Goal: Information Seeking & Learning: Learn about a topic

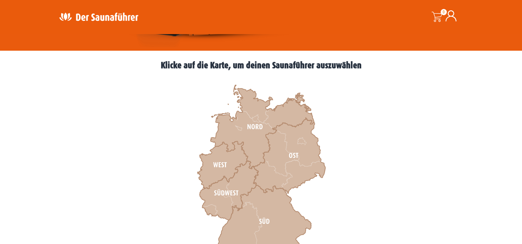
scroll to position [189, 0]
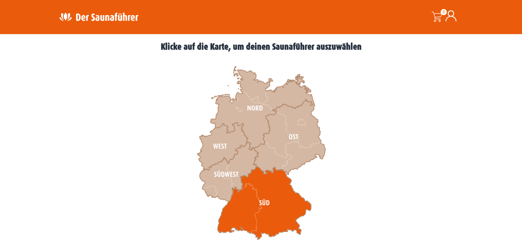
click at [239, 202] on icon at bounding box center [265, 203] width 94 height 73
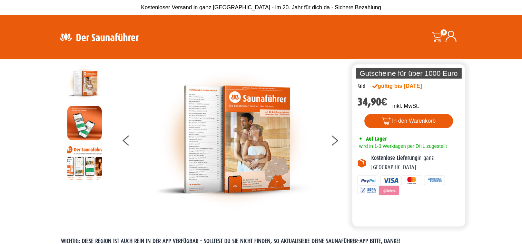
click at [99, 40] on img at bounding box center [99, 36] width 90 height 13
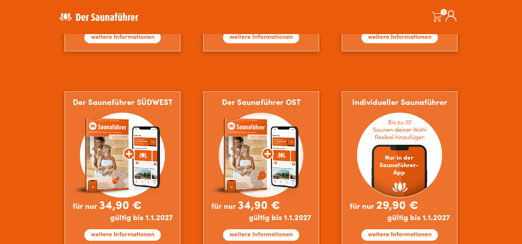
scroll to position [585, 0]
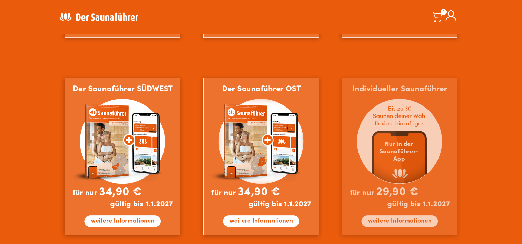
click at [398, 224] on img at bounding box center [400, 157] width 116 height 158
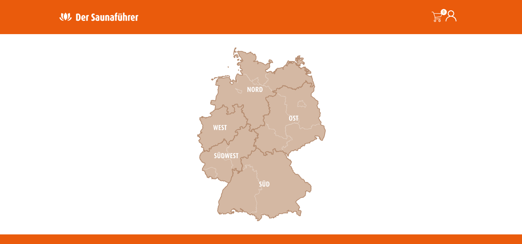
scroll to position [221, 0]
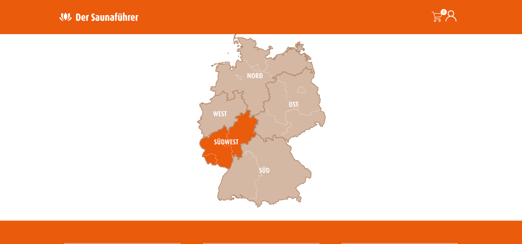
click at [220, 146] on icon at bounding box center [229, 139] width 59 height 59
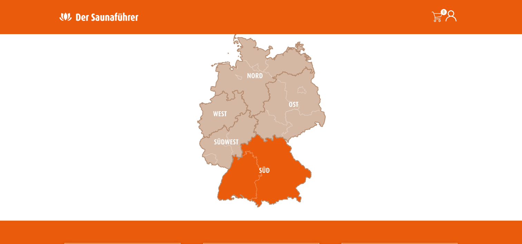
click at [245, 166] on icon at bounding box center [265, 170] width 94 height 73
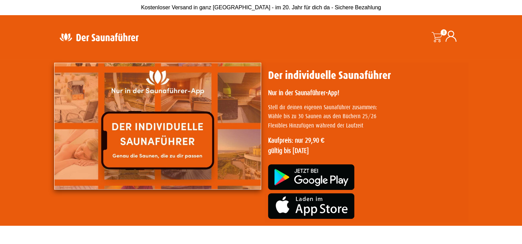
click at [171, 146] on img at bounding box center [157, 126] width 207 height 127
click at [195, 134] on img at bounding box center [157, 126] width 207 height 127
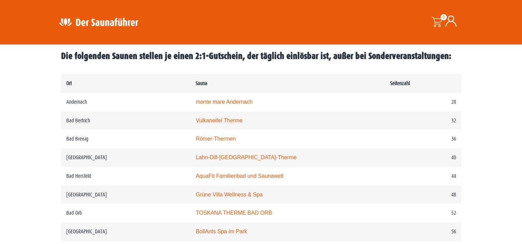
scroll to position [548, 0]
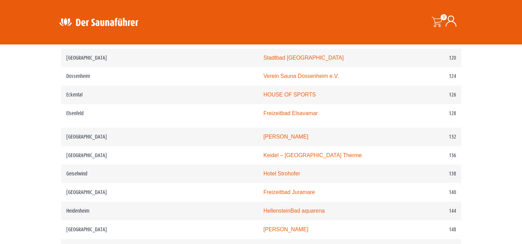
scroll to position [819, 0]
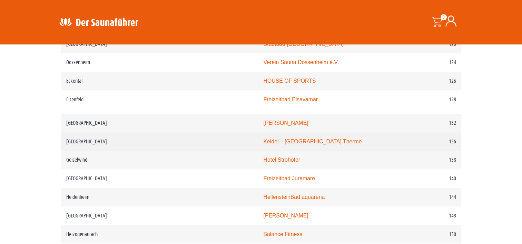
click at [263, 142] on link "Keidel – Freiburgs Therme" at bounding box center [312, 142] width 98 height 6
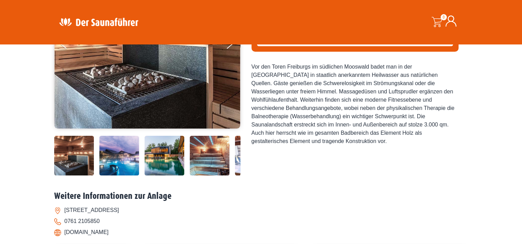
scroll to position [147, 0]
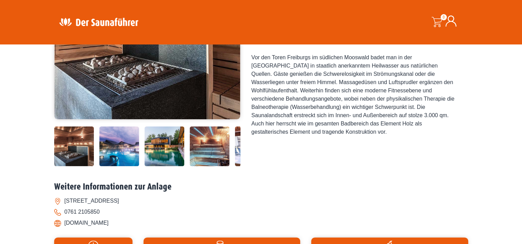
click at [120, 145] on img at bounding box center [119, 147] width 40 height 40
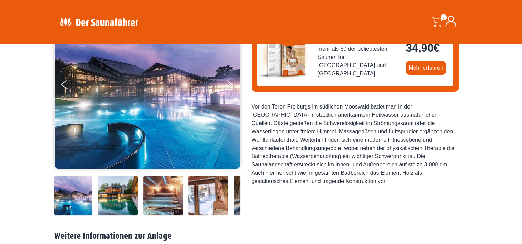
scroll to position [92, 0]
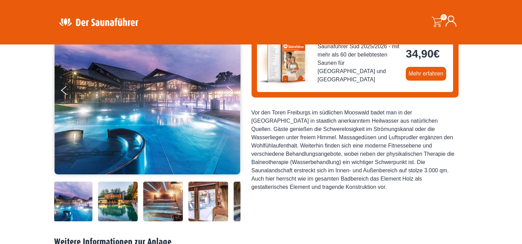
click at [163, 198] on img at bounding box center [163, 202] width 40 height 40
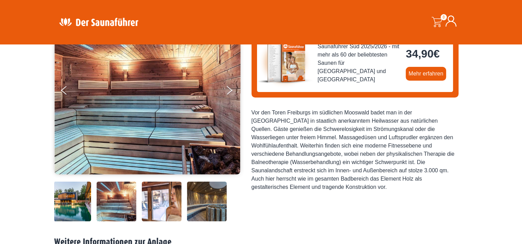
click at [170, 204] on img at bounding box center [162, 202] width 40 height 40
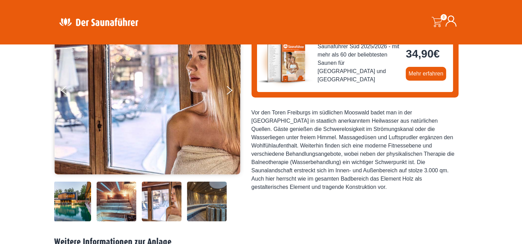
click at [202, 207] on img at bounding box center [207, 202] width 40 height 40
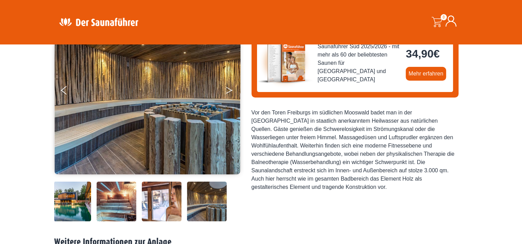
click at [229, 90] on button "Next" at bounding box center [233, 91] width 17 height 17
click at [62, 87] on button "Previous" at bounding box center [69, 91] width 17 height 17
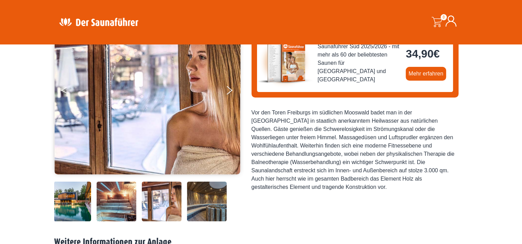
click at [62, 87] on button "Previous" at bounding box center [69, 91] width 17 height 17
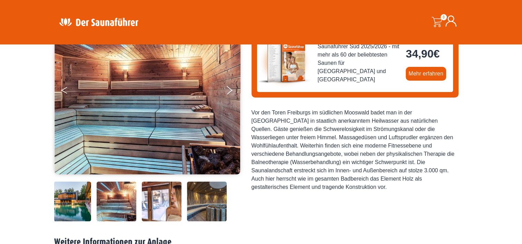
click at [62, 87] on button "Previous" at bounding box center [69, 91] width 17 height 17
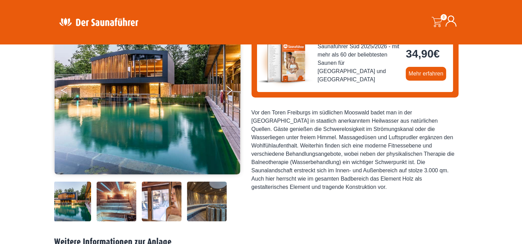
click at [62, 87] on button "Previous" at bounding box center [69, 91] width 17 height 17
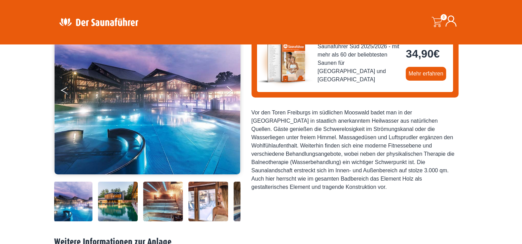
click at [62, 85] on button "Previous" at bounding box center [69, 91] width 17 height 17
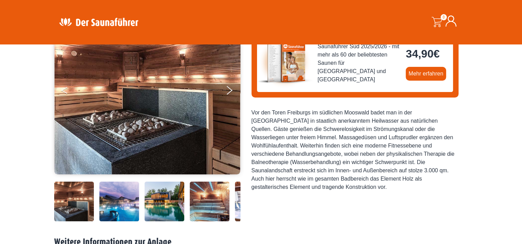
click at [62, 85] on button "Previous" at bounding box center [69, 91] width 17 height 17
click at [63, 91] on icon "Previous" at bounding box center [64, 92] width 6 height 4
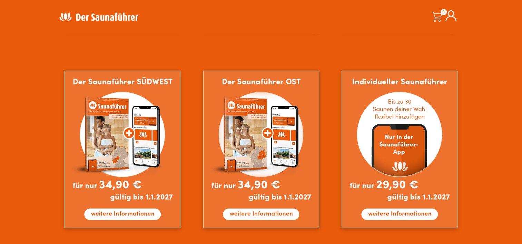
scroll to position [598, 0]
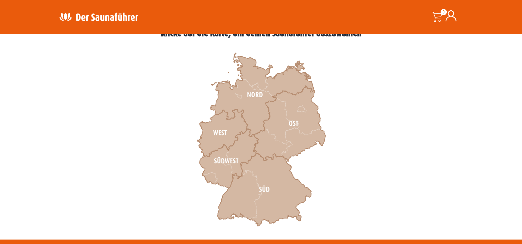
scroll to position [207, 0]
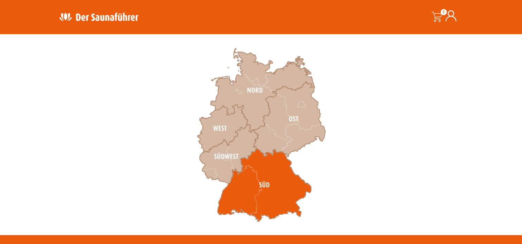
click at [264, 185] on icon at bounding box center [265, 185] width 94 height 73
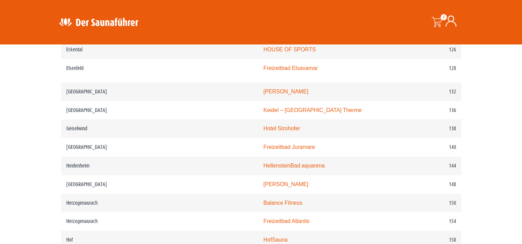
scroll to position [837, 0]
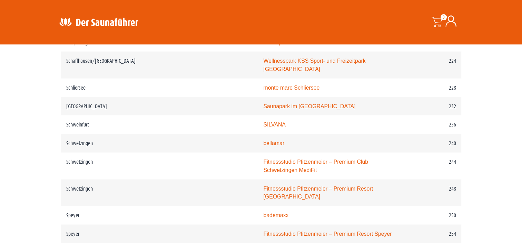
scroll to position [1427, 0]
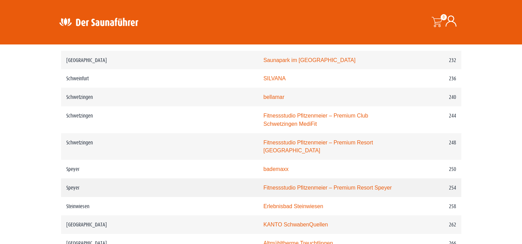
click at [296, 185] on link "Fitnessstudio Pfitzenmeier – Premium Resort Speyer" at bounding box center [327, 188] width 128 height 6
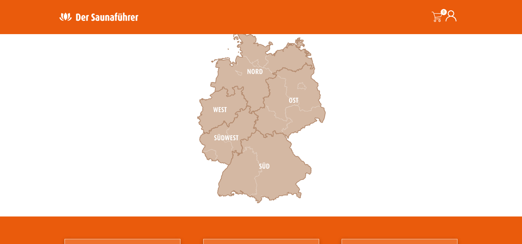
scroll to position [230, 0]
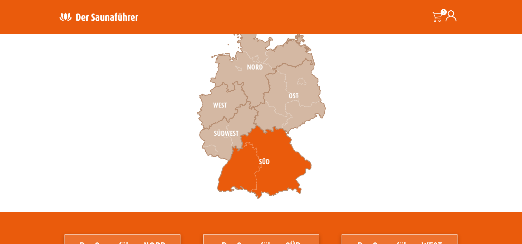
click at [279, 171] on icon at bounding box center [265, 162] width 94 height 73
click at [253, 151] on icon at bounding box center [265, 162] width 94 height 73
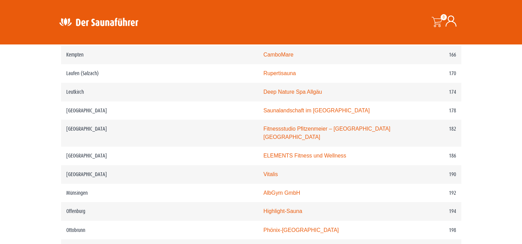
scroll to position [1118, 0]
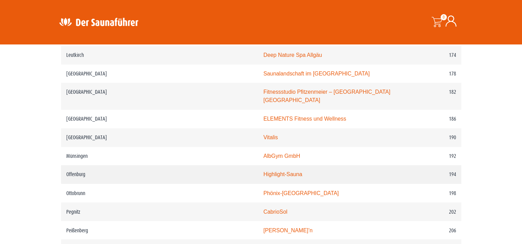
click at [263, 172] on link "Highlight-Sauna" at bounding box center [282, 175] width 39 height 6
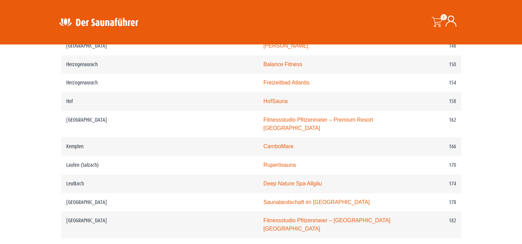
scroll to position [971, 0]
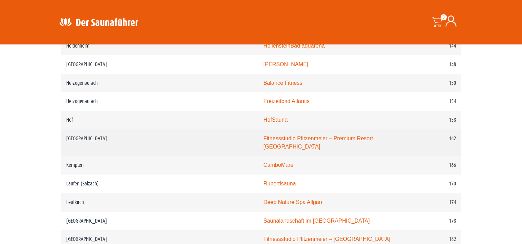
click at [263, 139] on link "Fitnessstudio Pfitzenmeier – Premium Resort Karlsruhe" at bounding box center [318, 143] width 110 height 14
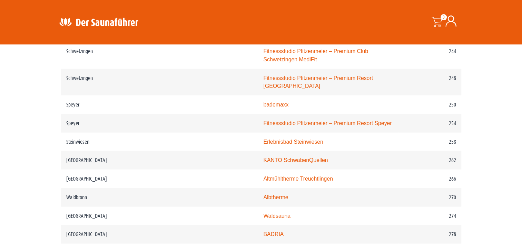
scroll to position [1496, 0]
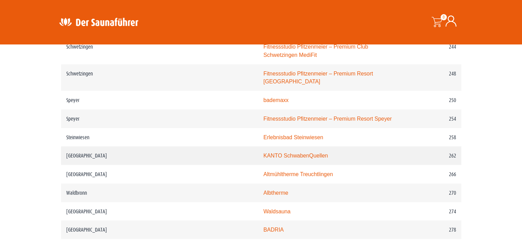
click at [263, 153] on link "KANTO SchwabenQuellen" at bounding box center [295, 156] width 65 height 6
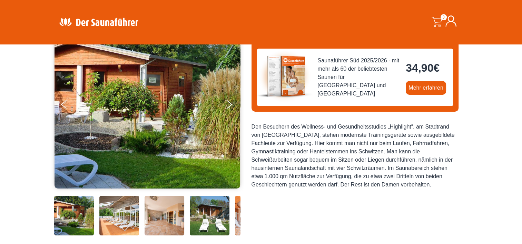
scroll to position [92, 0]
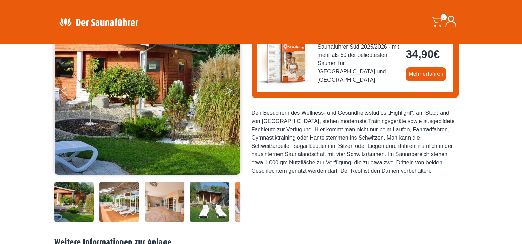
click at [230, 89] on icon "Next" at bounding box center [229, 89] width 6 height 4
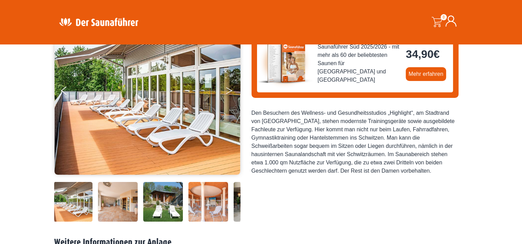
click at [230, 89] on icon "Next" at bounding box center [229, 89] width 6 height 4
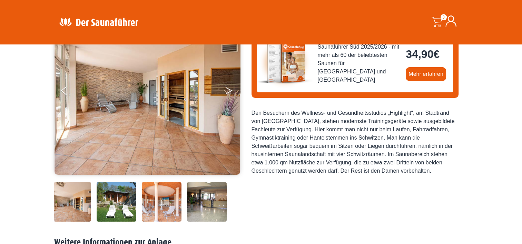
click at [230, 89] on icon "Next" at bounding box center [229, 89] width 6 height 4
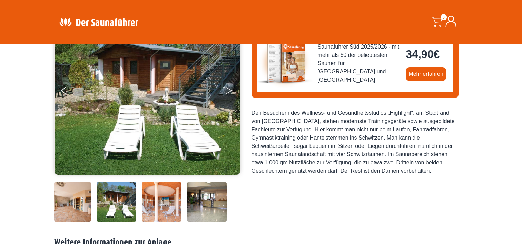
click at [230, 89] on icon "Next" at bounding box center [229, 89] width 6 height 4
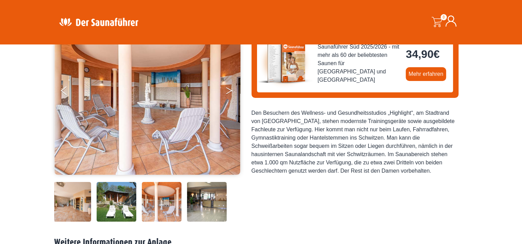
click at [230, 89] on icon "Next" at bounding box center [229, 89] width 6 height 4
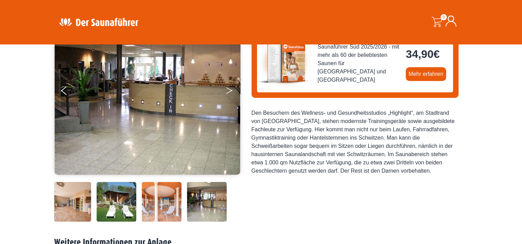
click at [230, 89] on icon "Next" at bounding box center [229, 89] width 6 height 4
click at [229, 93] on button "Next" at bounding box center [233, 92] width 17 height 17
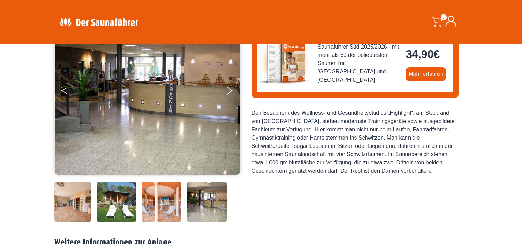
click at [64, 90] on button "Previous" at bounding box center [69, 92] width 17 height 17
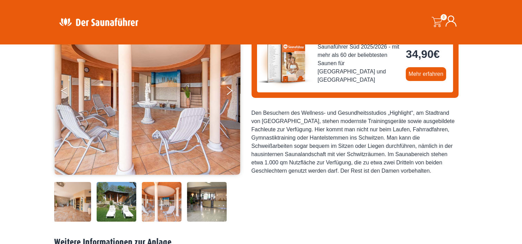
click at [64, 90] on button "Previous" at bounding box center [69, 92] width 17 height 17
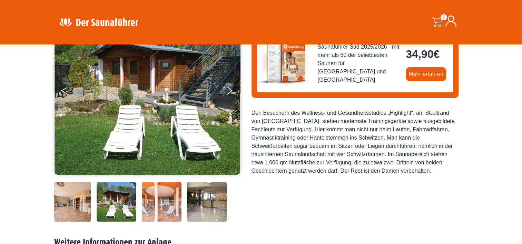
click at [64, 90] on button "Previous" at bounding box center [69, 92] width 17 height 17
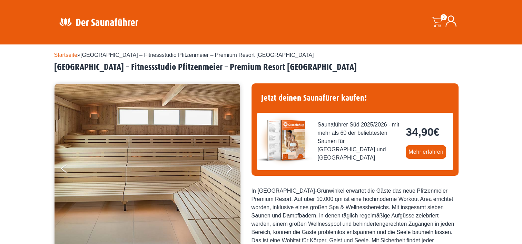
scroll to position [74, 0]
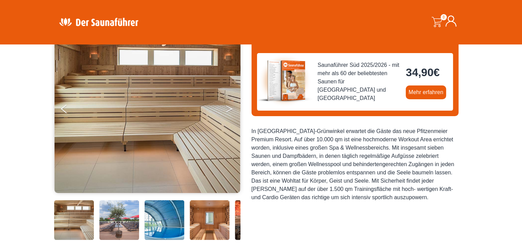
click at [229, 109] on icon "Next" at bounding box center [229, 110] width 6 height 4
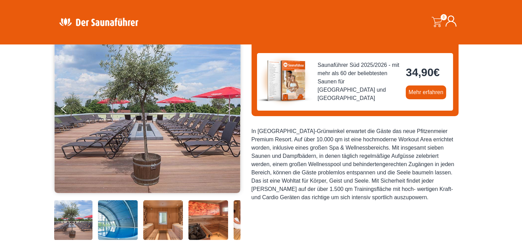
click at [229, 109] on icon "Next" at bounding box center [229, 110] width 6 height 4
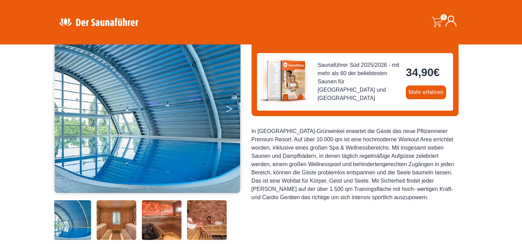
click at [229, 109] on icon "Next" at bounding box center [229, 110] width 6 height 4
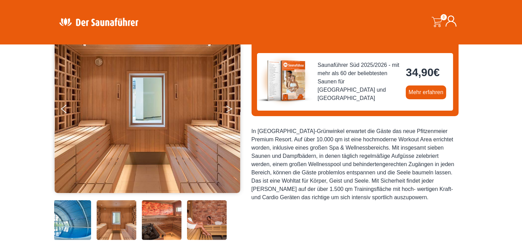
click at [229, 109] on icon "Next" at bounding box center [229, 110] width 6 height 4
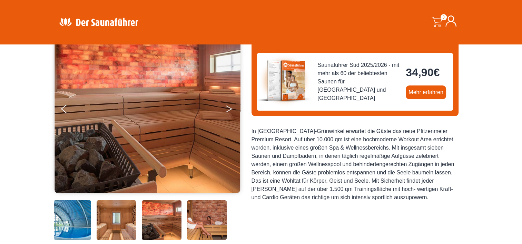
click at [229, 109] on icon "Next" at bounding box center [229, 110] width 6 height 4
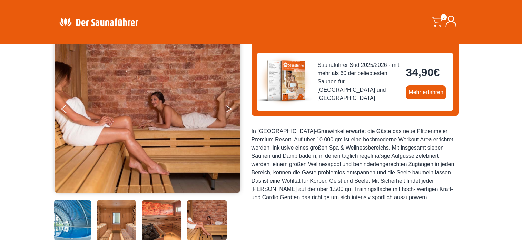
click at [229, 109] on icon "Next" at bounding box center [229, 110] width 6 height 4
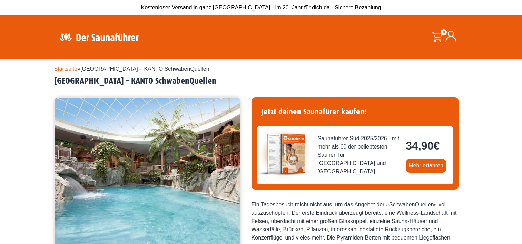
click at [229, 184] on icon "Next" at bounding box center [229, 184] width 6 height 4
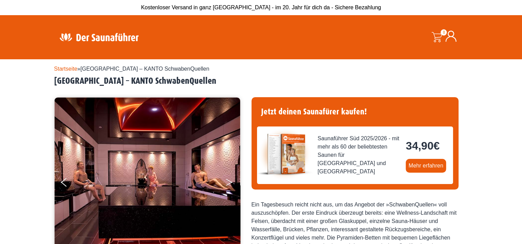
click at [229, 184] on icon "Next" at bounding box center [229, 184] width 6 height 4
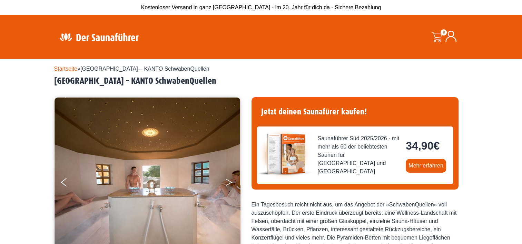
click at [229, 184] on icon "Next" at bounding box center [229, 184] width 6 height 4
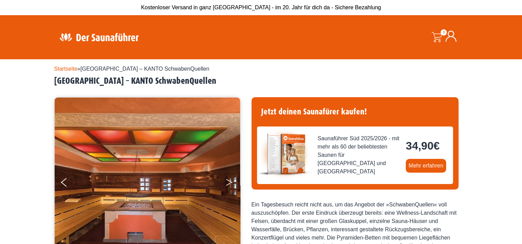
click at [229, 184] on icon "Next" at bounding box center [229, 184] width 6 height 4
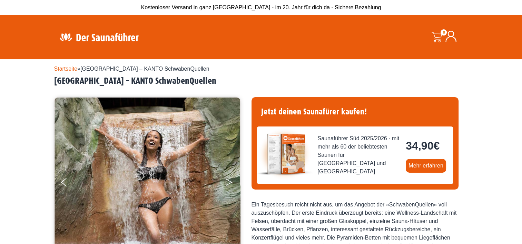
click at [229, 184] on icon "Next" at bounding box center [229, 184] width 6 height 4
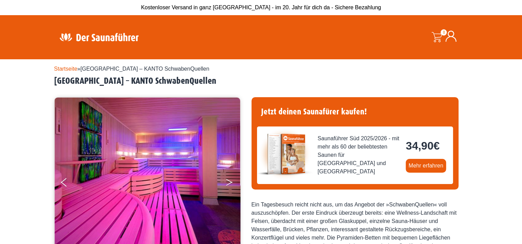
click at [229, 184] on icon "Next" at bounding box center [229, 184] width 6 height 4
click at [229, 181] on icon "Next" at bounding box center [229, 181] width 6 height 4
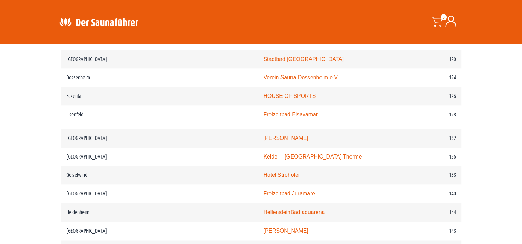
scroll to position [815, 0]
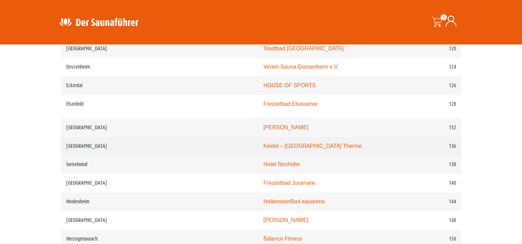
click at [263, 148] on link "Keidel – Freiburgs Therme" at bounding box center [312, 146] width 98 height 6
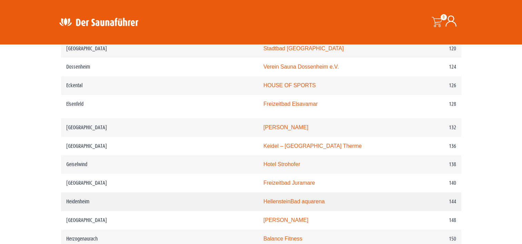
click at [179, 207] on td "Heidenheim" at bounding box center [159, 202] width 197 height 19
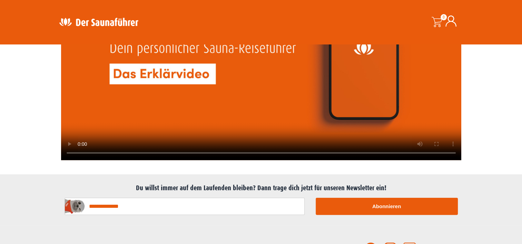
scroll to position [1881, 0]
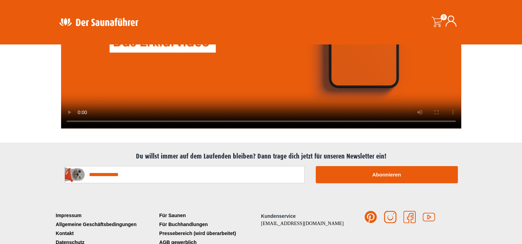
click at [288, 221] on link "[EMAIL_ADDRESS][DOMAIN_NAME]" at bounding box center [302, 223] width 83 height 5
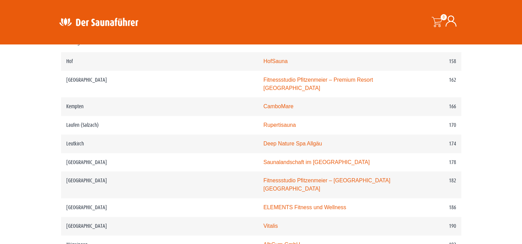
scroll to position [1025, 0]
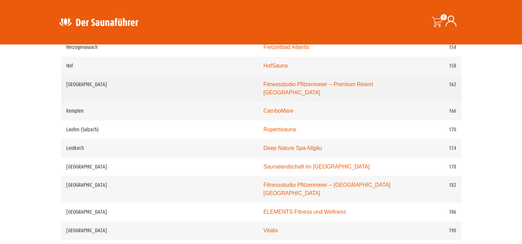
click at [318, 83] on link "Fitnessstudio Pfitzenmeier – Premium Resort Karlsruhe" at bounding box center [318, 88] width 110 height 14
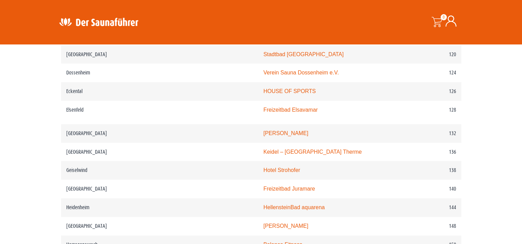
scroll to position [790, 0]
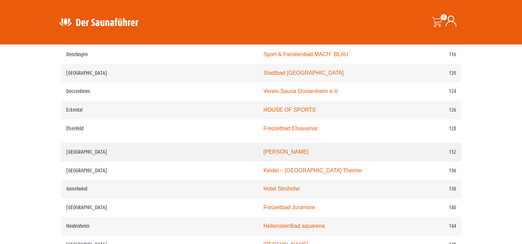
click at [263, 153] on link "Hallenbad Haslach" at bounding box center [285, 152] width 45 height 6
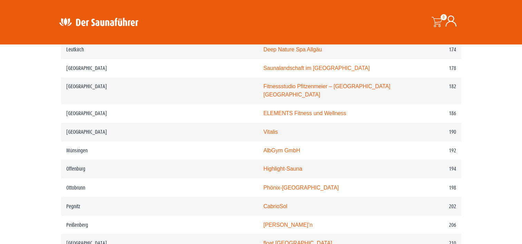
scroll to position [1127, 0]
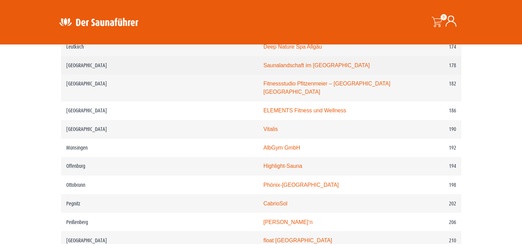
click at [263, 62] on link "Saunalandschaft im Stadionbad Ludwigsburg" at bounding box center [316, 65] width 106 height 6
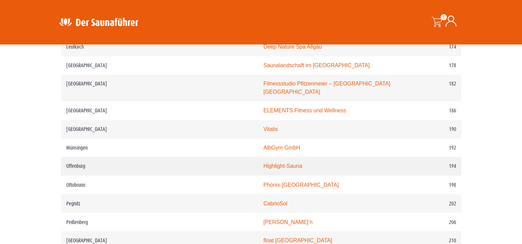
click at [263, 163] on link "Highlight-Sauna" at bounding box center [282, 166] width 39 height 6
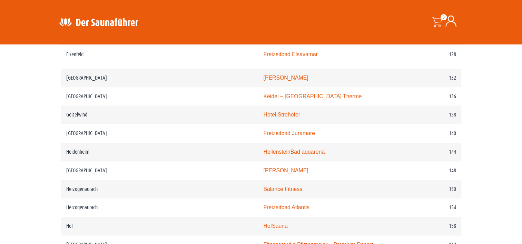
scroll to position [873, 0]
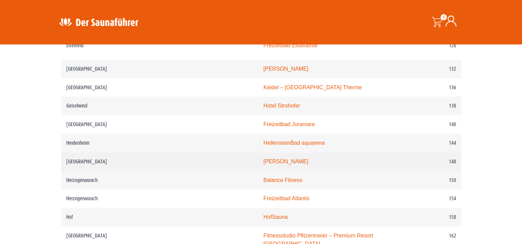
click at [263, 161] on link "PASCHA HAMAM" at bounding box center [285, 162] width 45 height 6
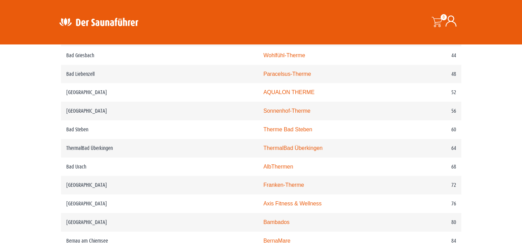
scroll to position [450, 0]
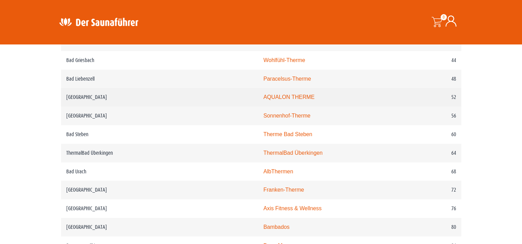
click at [263, 96] on link "AQUALON THERME" at bounding box center [288, 97] width 51 height 6
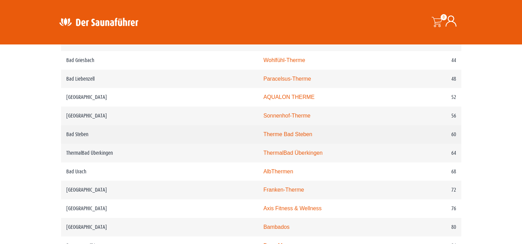
click at [166, 142] on td "Bad Steben" at bounding box center [159, 134] width 197 height 19
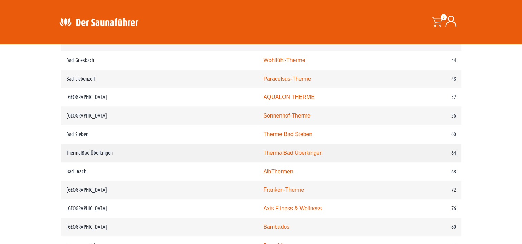
click at [263, 152] on link "ThermalBad Überkingen" at bounding box center [292, 153] width 59 height 6
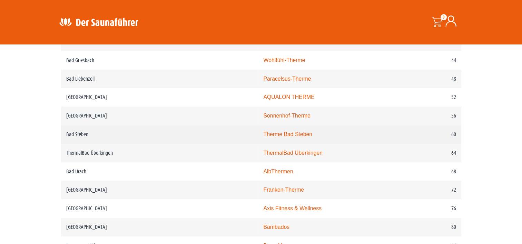
click at [263, 135] on link "Therme Bad Steben" at bounding box center [287, 135] width 49 height 6
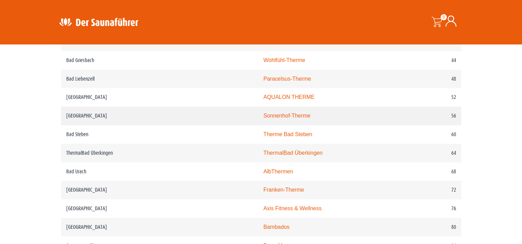
click at [263, 116] on link "Sonnenhof-Therme" at bounding box center [286, 116] width 47 height 6
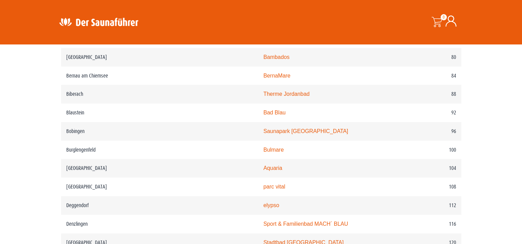
scroll to position [657, 0]
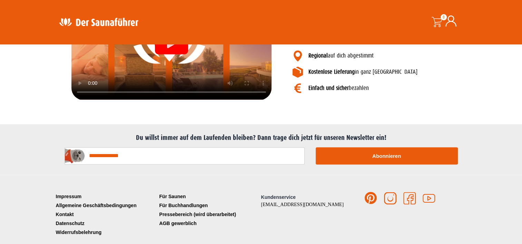
scroll to position [842, 0]
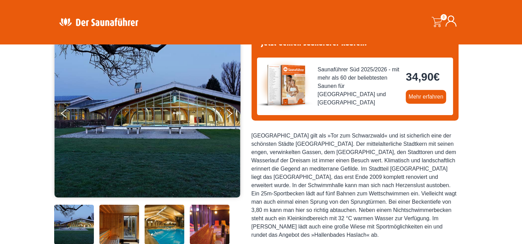
scroll to position [92, 0]
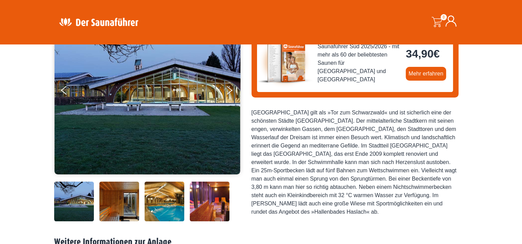
click at [118, 204] on img at bounding box center [119, 202] width 40 height 40
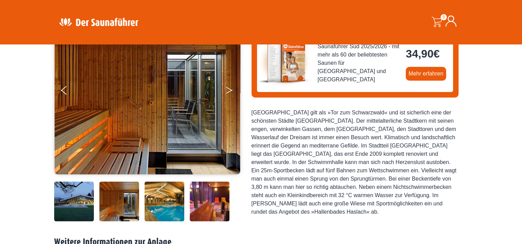
click at [229, 91] on icon "Next" at bounding box center [229, 92] width 6 height 4
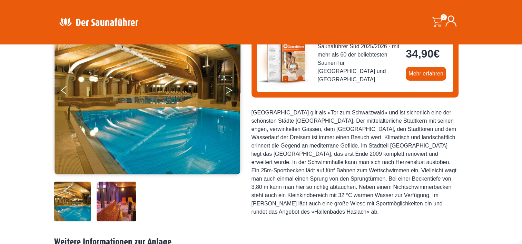
click at [229, 91] on icon "Next" at bounding box center [229, 92] width 6 height 4
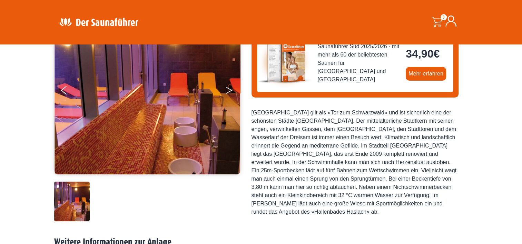
click at [229, 91] on icon "Next" at bounding box center [229, 92] width 6 height 4
click at [62, 91] on button "Previous" at bounding box center [69, 91] width 17 height 17
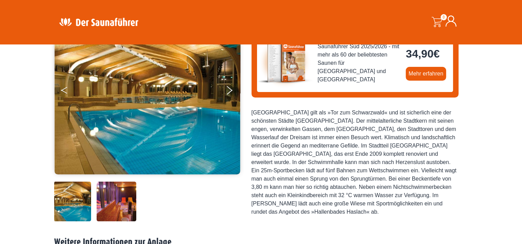
click at [62, 91] on button "Previous" at bounding box center [69, 91] width 17 height 17
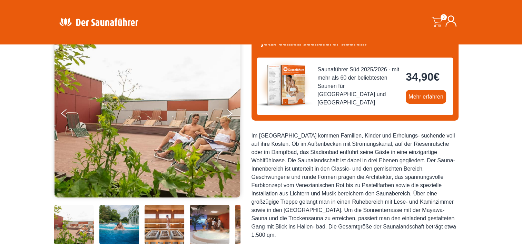
scroll to position [92, 0]
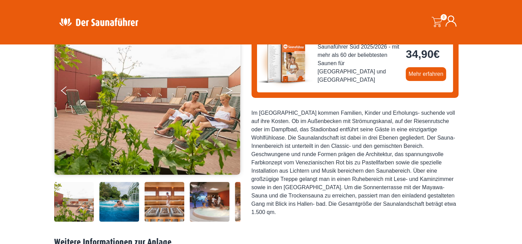
click at [229, 93] on button "Next" at bounding box center [233, 92] width 17 height 17
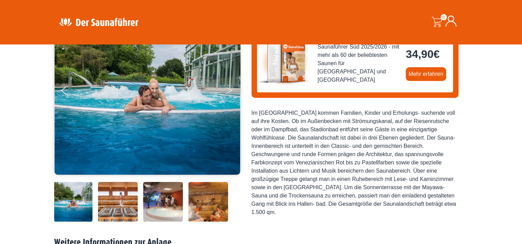
click at [229, 93] on button "Next" at bounding box center [233, 92] width 17 height 17
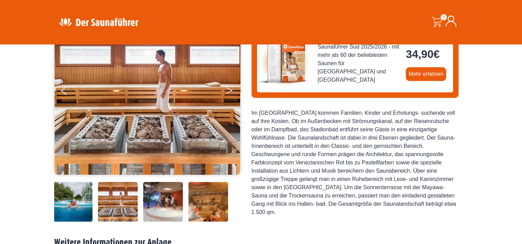
click at [229, 93] on button "Next" at bounding box center [233, 92] width 17 height 17
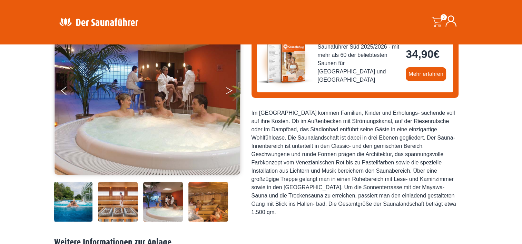
click at [229, 93] on button "Next" at bounding box center [233, 92] width 17 height 17
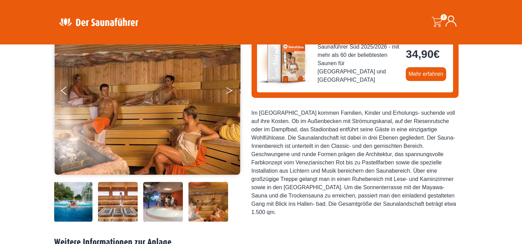
click at [229, 93] on button "Next" at bounding box center [233, 92] width 17 height 17
click at [519, 238] on div "Startseite » Ludwigsburg – Saunalandschaft im Stadionbad Ludwigsburg Ludwigsbur…" at bounding box center [261, 201] width 522 height 467
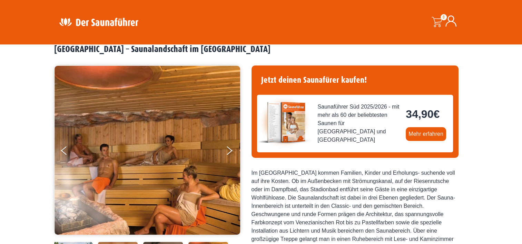
scroll to position [0, 0]
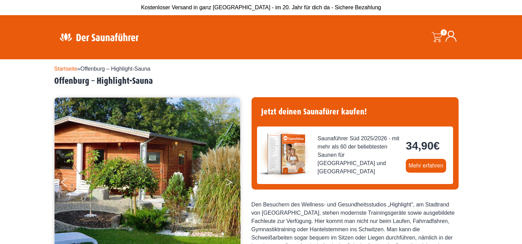
click at [230, 181] on button "Next" at bounding box center [233, 183] width 17 height 17
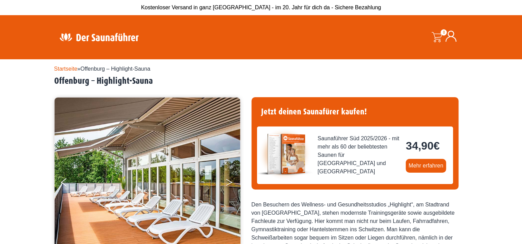
click at [230, 181] on button "Next" at bounding box center [233, 183] width 17 height 17
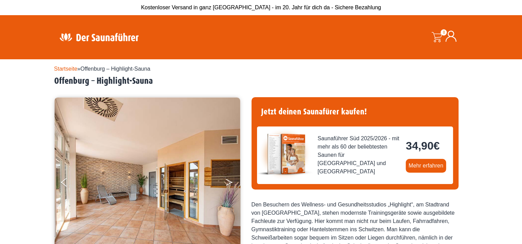
click at [230, 181] on button "Next" at bounding box center [233, 183] width 17 height 17
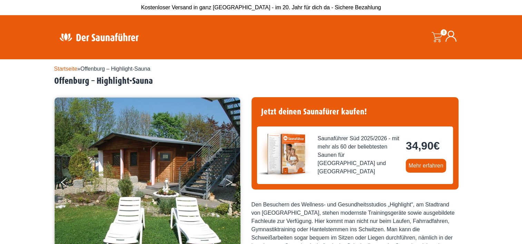
click at [230, 181] on button "Next" at bounding box center [233, 183] width 17 height 17
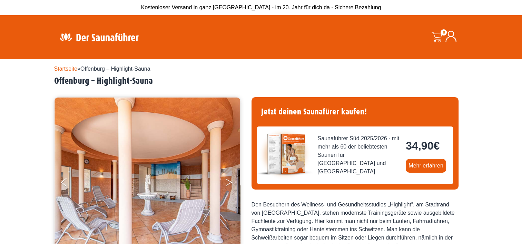
click at [230, 181] on button "Next" at bounding box center [233, 183] width 17 height 17
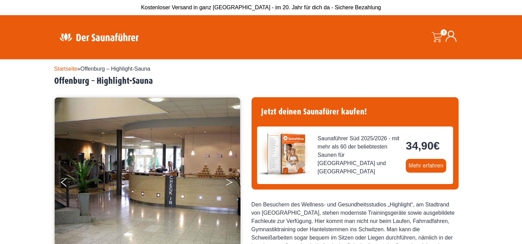
click at [230, 181] on button "Next" at bounding box center [233, 183] width 17 height 17
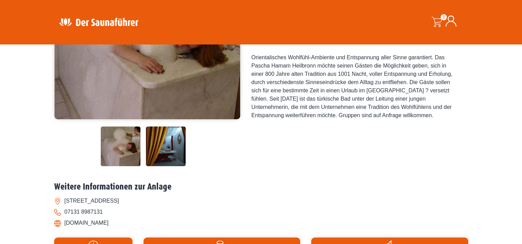
scroll to position [152, 0]
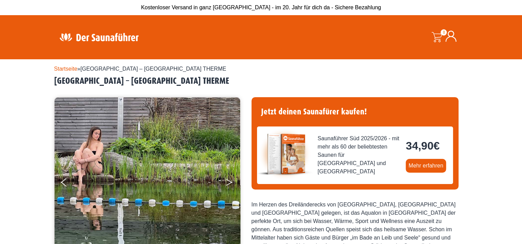
click at [230, 182] on button "Next" at bounding box center [233, 183] width 17 height 17
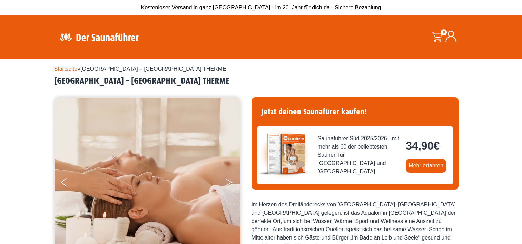
click at [230, 182] on button "Next" at bounding box center [233, 183] width 17 height 17
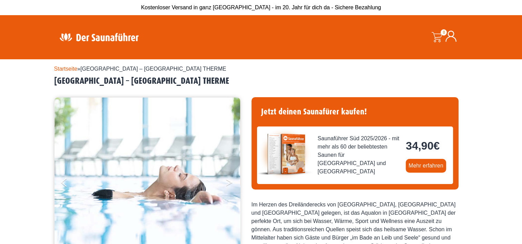
click at [230, 182] on button "Next" at bounding box center [233, 183] width 17 height 17
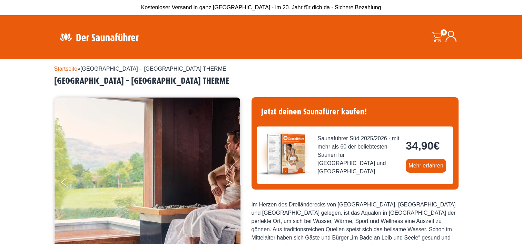
click at [230, 182] on button "Next" at bounding box center [233, 183] width 17 height 17
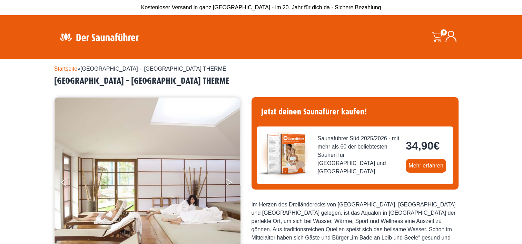
click at [230, 182] on button "Next" at bounding box center [233, 183] width 17 height 17
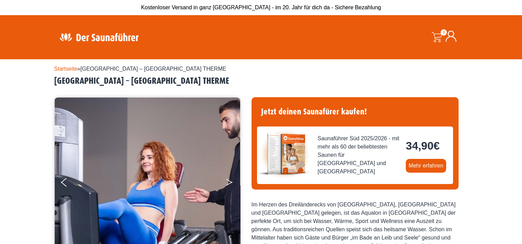
click at [230, 182] on button "Next" at bounding box center [233, 183] width 17 height 17
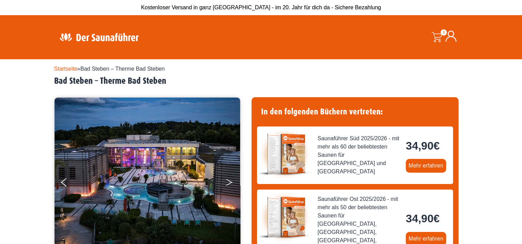
click at [230, 182] on icon "Next" at bounding box center [229, 181] width 6 height 4
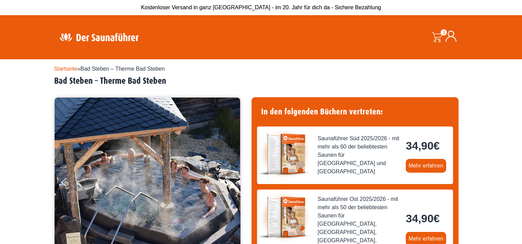
click at [230, 182] on icon "Next" at bounding box center [229, 181] width 6 height 4
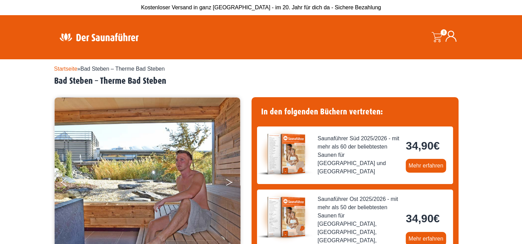
click at [230, 182] on icon "Next" at bounding box center [229, 181] width 6 height 4
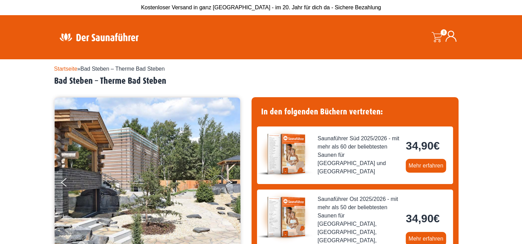
click at [230, 182] on icon "Next" at bounding box center [229, 181] width 6 height 4
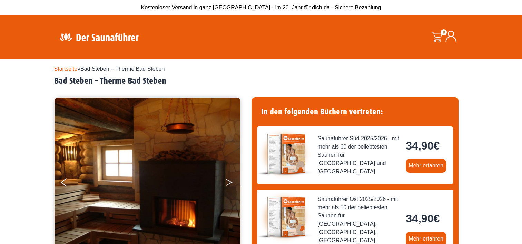
click at [230, 182] on icon "Next" at bounding box center [229, 181] width 6 height 4
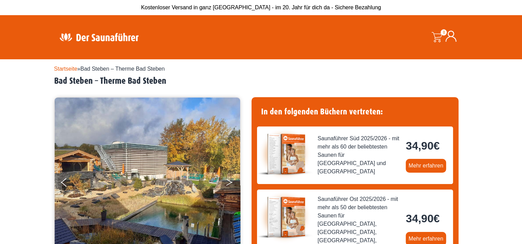
click at [230, 182] on icon "Next" at bounding box center [229, 181] width 6 height 4
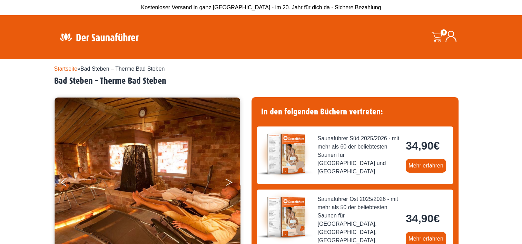
click at [230, 182] on icon "Next" at bounding box center [229, 181] width 6 height 4
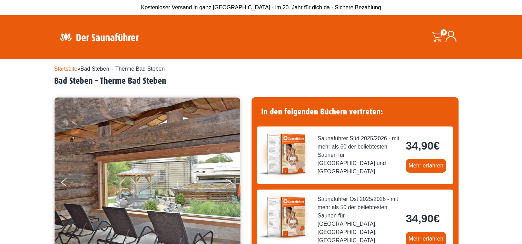
click at [230, 182] on icon "Next" at bounding box center [229, 181] width 6 height 4
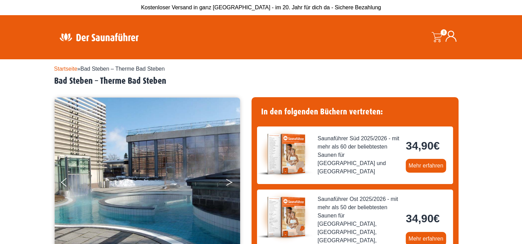
click at [230, 182] on icon "Next" at bounding box center [229, 181] width 6 height 4
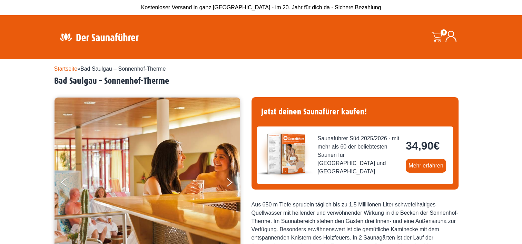
click at [224, 181] on img at bounding box center [148, 182] width 186 height 169
click at [228, 182] on button "Next" at bounding box center [233, 183] width 17 height 17
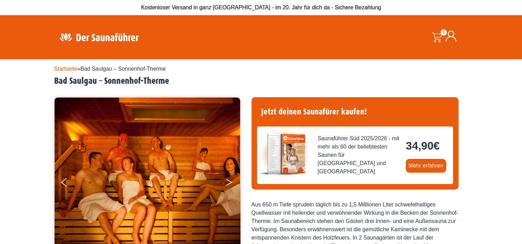
click at [228, 182] on button "Next" at bounding box center [233, 183] width 17 height 17
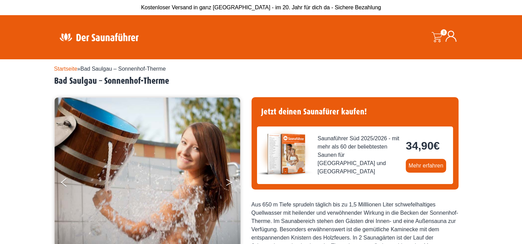
click at [228, 182] on button "Next" at bounding box center [233, 183] width 17 height 17
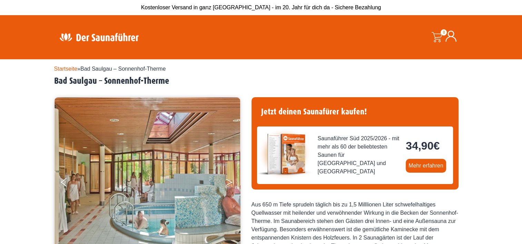
click at [228, 182] on button "Next" at bounding box center [233, 183] width 17 height 17
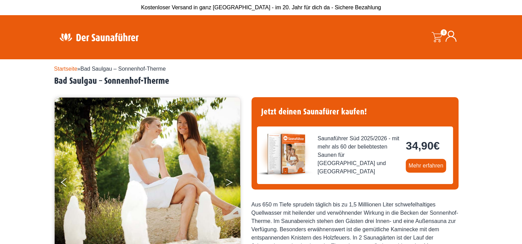
click at [228, 182] on button "Next" at bounding box center [233, 183] width 17 height 17
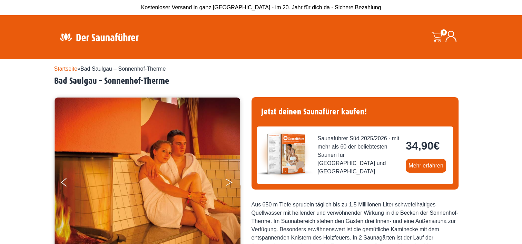
click at [228, 182] on button "Next" at bounding box center [233, 183] width 17 height 17
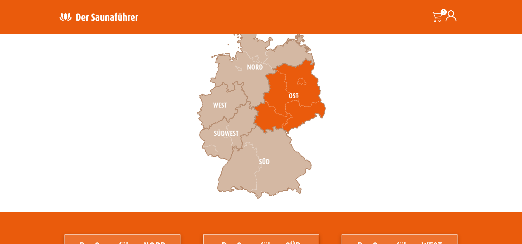
click at [296, 95] on icon at bounding box center [289, 96] width 72 height 76
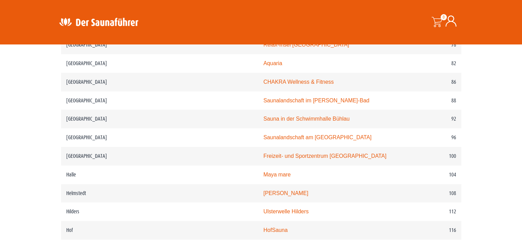
scroll to position [686, 0]
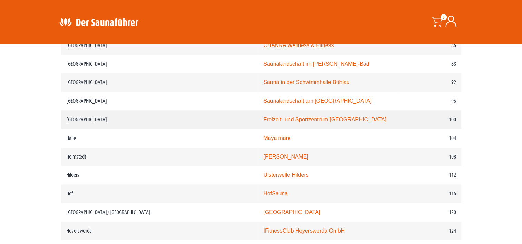
click at [270, 117] on link "Freizeit- und Sportzentrum Halberstadt" at bounding box center [324, 120] width 123 height 6
click at [263, 154] on link "Julius-Bad" at bounding box center [285, 157] width 45 height 6
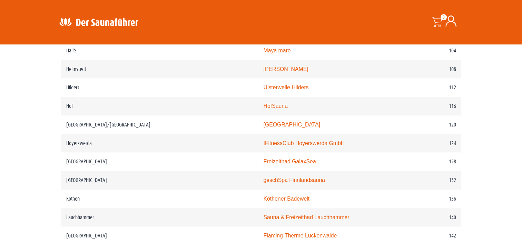
scroll to position [760, 0]
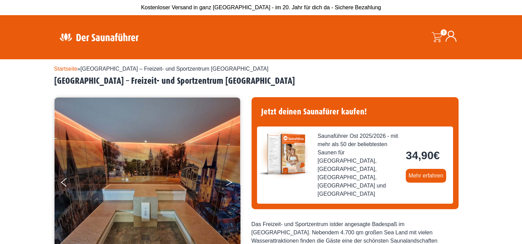
click at [228, 183] on button "Next" at bounding box center [233, 183] width 17 height 17
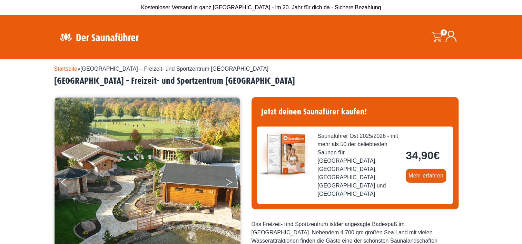
click at [228, 183] on button "Next" at bounding box center [233, 183] width 17 height 17
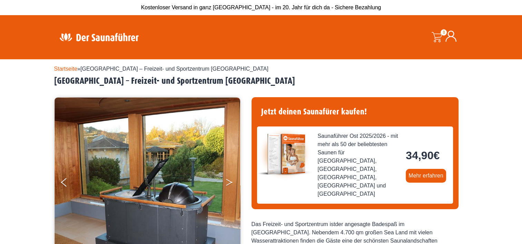
click at [228, 183] on button "Next" at bounding box center [233, 183] width 17 height 17
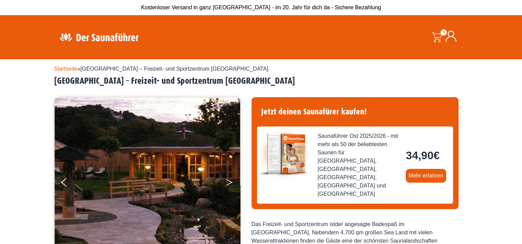
click at [228, 183] on button "Next" at bounding box center [233, 183] width 17 height 17
click at [230, 183] on icon "Next" at bounding box center [229, 184] width 6 height 4
click at [62, 183] on button "Previous" at bounding box center [69, 183] width 17 height 17
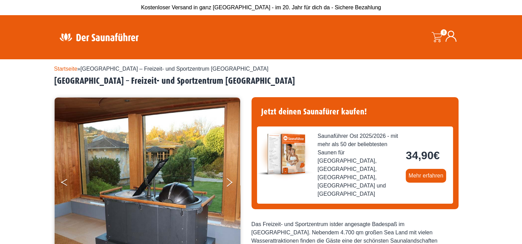
click at [62, 183] on button "Previous" at bounding box center [69, 183] width 17 height 17
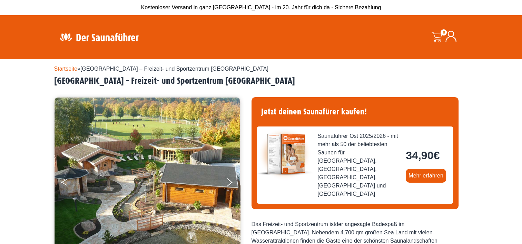
click at [62, 183] on button "Previous" at bounding box center [69, 183] width 17 height 17
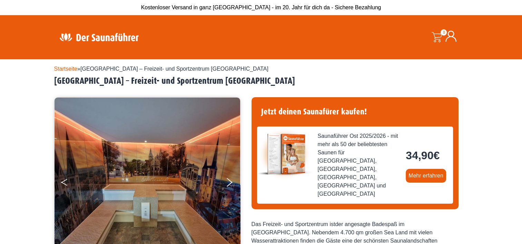
click at [62, 183] on button "Previous" at bounding box center [69, 183] width 17 height 17
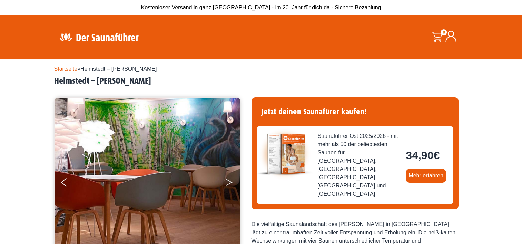
click at [228, 182] on button "Next" at bounding box center [233, 183] width 17 height 17
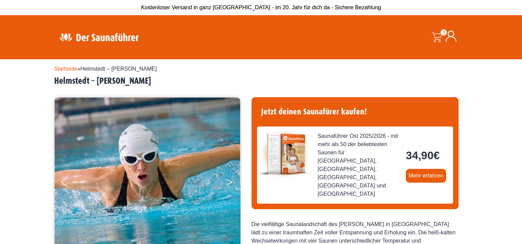
click at [228, 182] on button "Next" at bounding box center [233, 183] width 17 height 17
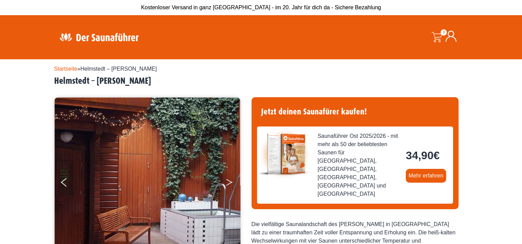
click at [228, 182] on button "Next" at bounding box center [233, 183] width 17 height 17
